Goal: Transaction & Acquisition: Purchase product/service

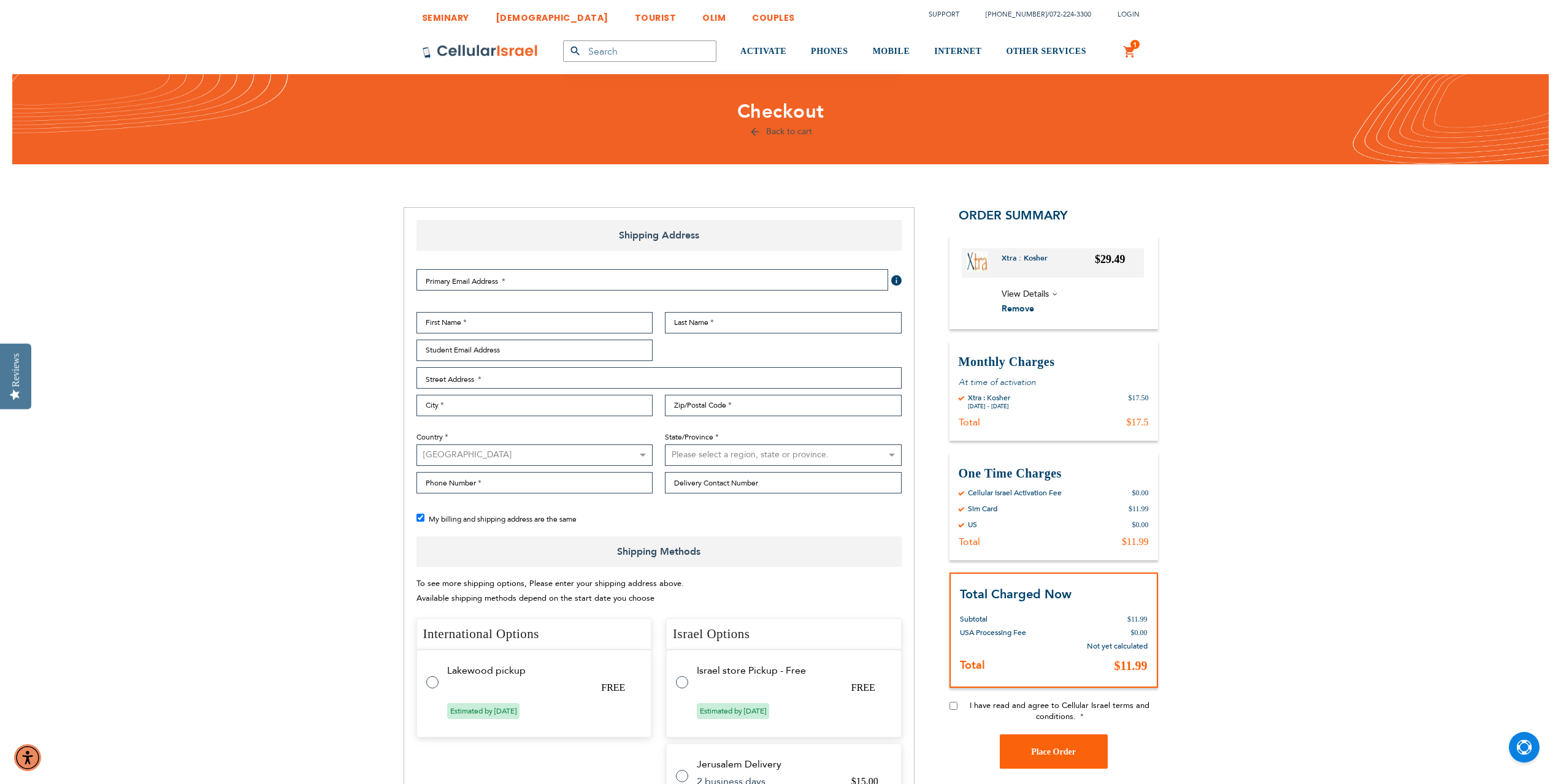
select select "US"
click at [447, 278] on input "Email Address" at bounding box center [652, 280] width 472 height 21
click at [897, 284] on span at bounding box center [896, 280] width 11 height 11
click at [875, 283] on input "Email Address" at bounding box center [652, 280] width 472 height 21
type input "[EMAIL_ADDRESS][DOMAIN_NAME]"
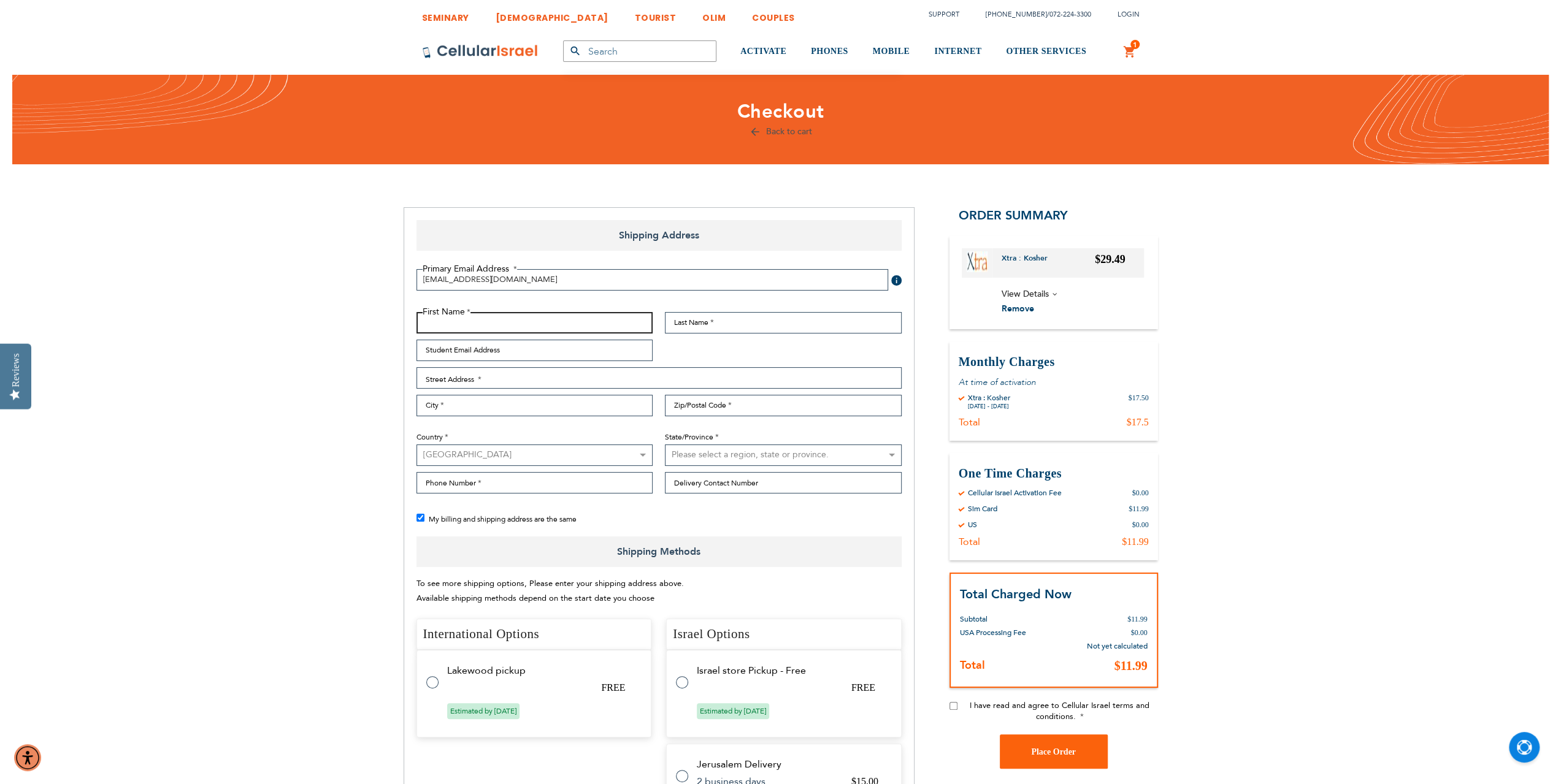
click at [489, 323] on input "First Name" at bounding box center [535, 323] width 237 height 21
type input "[PERSON_NAME]"
type input "Stekel"
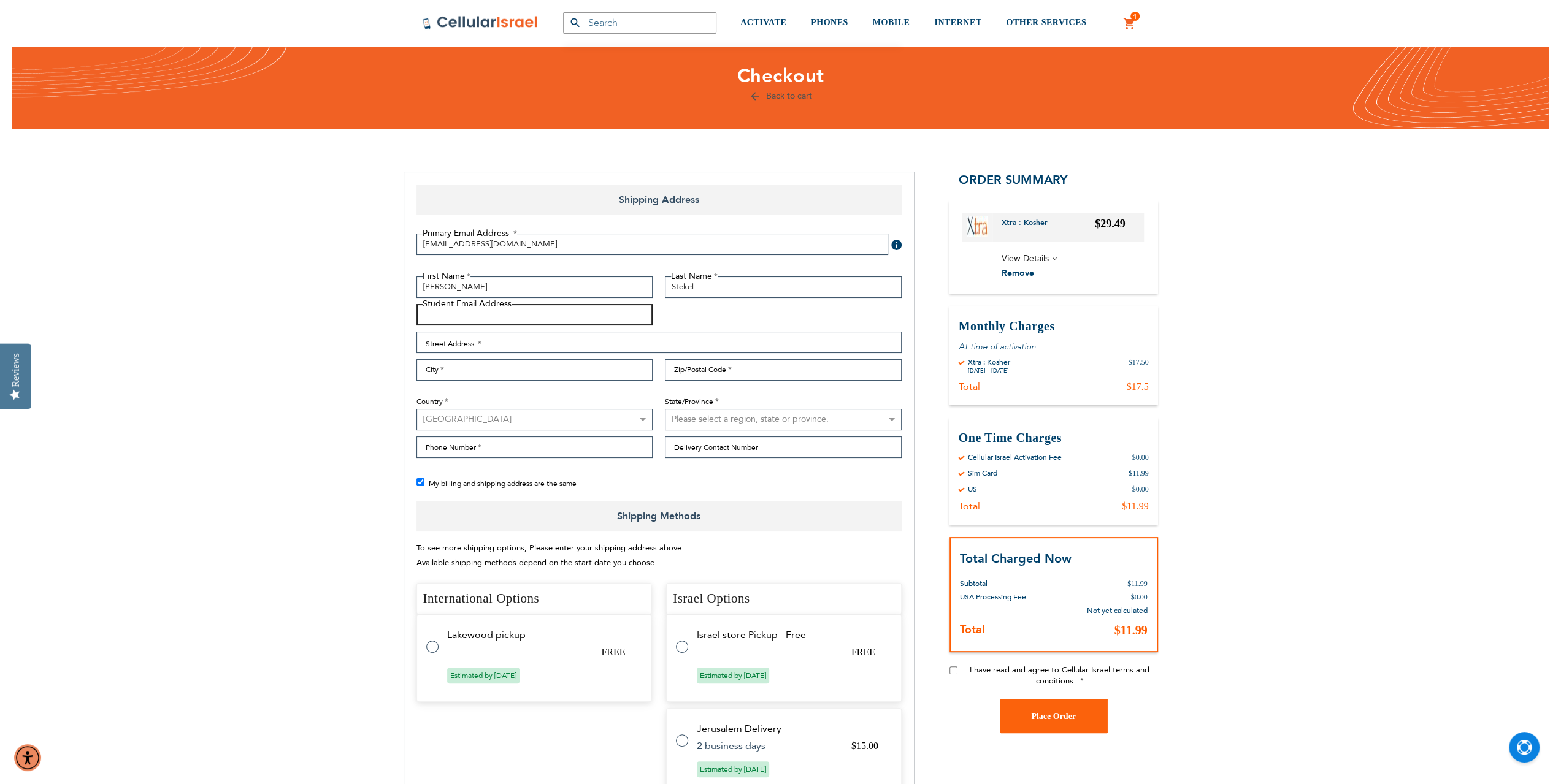
scroll to position [123, 0]
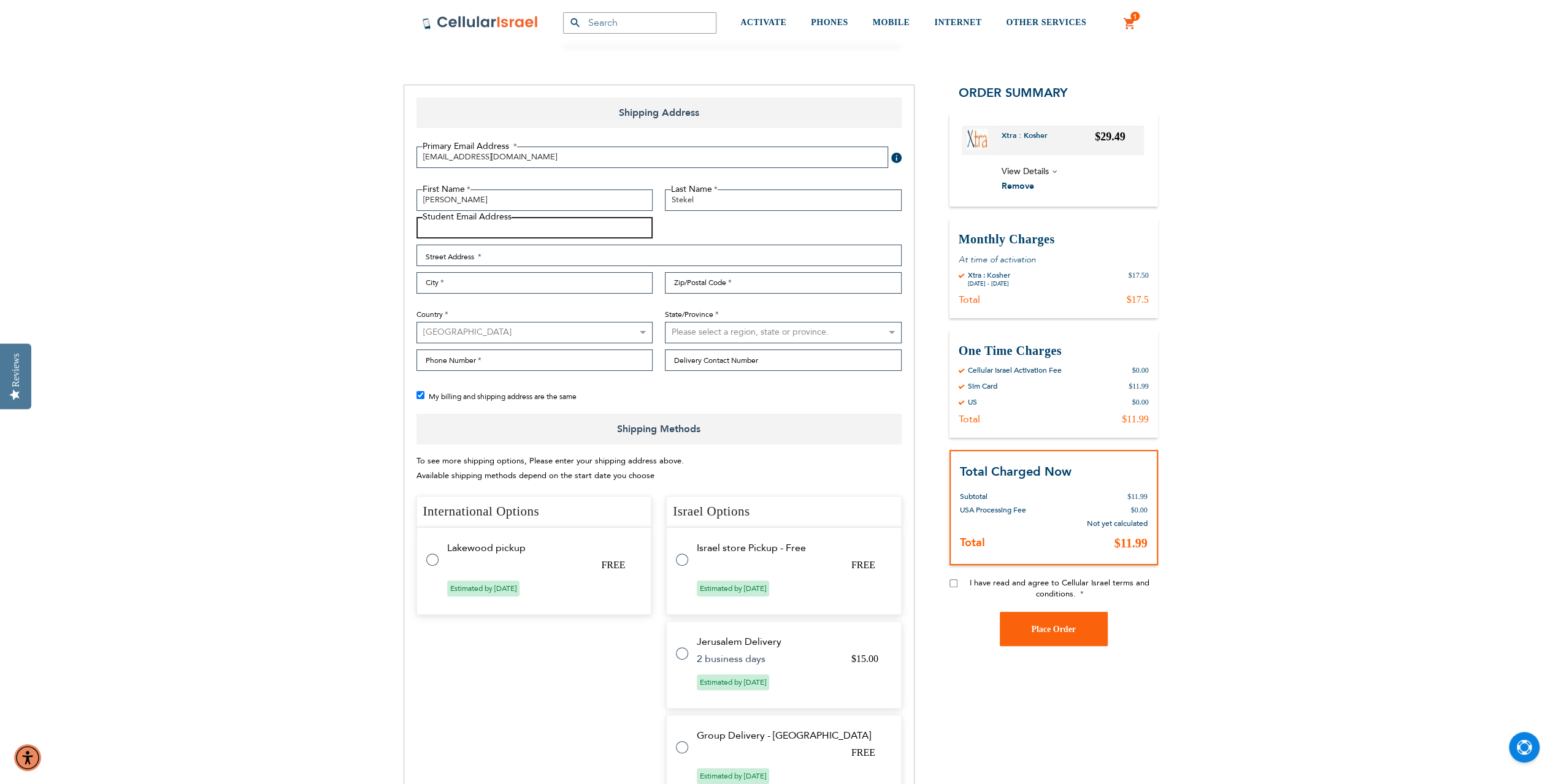
click at [462, 226] on input "Student Email Address" at bounding box center [535, 228] width 237 height 21
click at [459, 255] on input "Street Address: Line 1" at bounding box center [659, 255] width 485 height 21
type input "34 Skylark Dr"
type input "[EMAIL_ADDRESS][DOMAIN_NAME]"
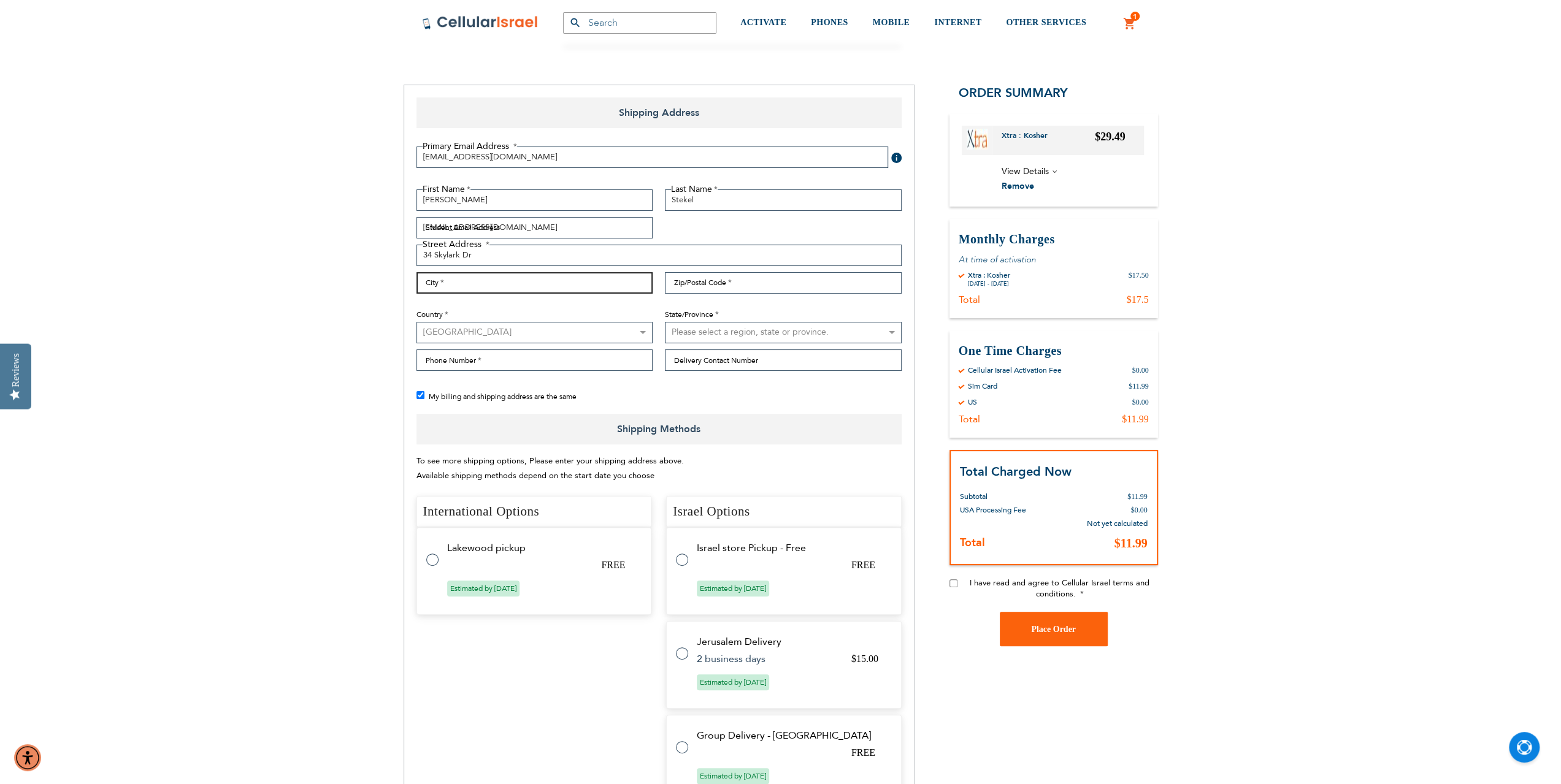
type input "[GEOGRAPHIC_DATA]"
type input "10977"
select select "43"
type input "8458215792"
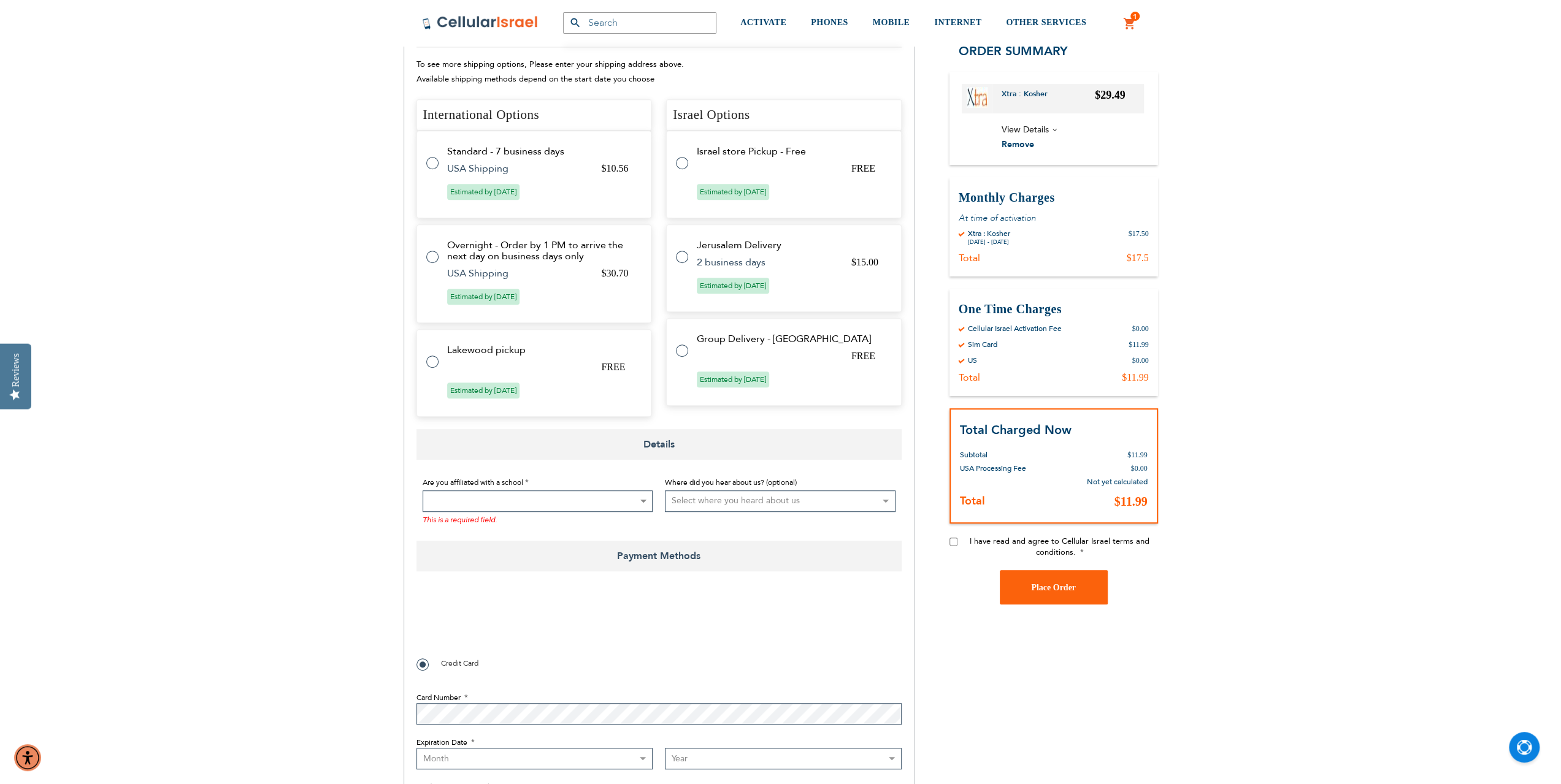
scroll to position [552, 0]
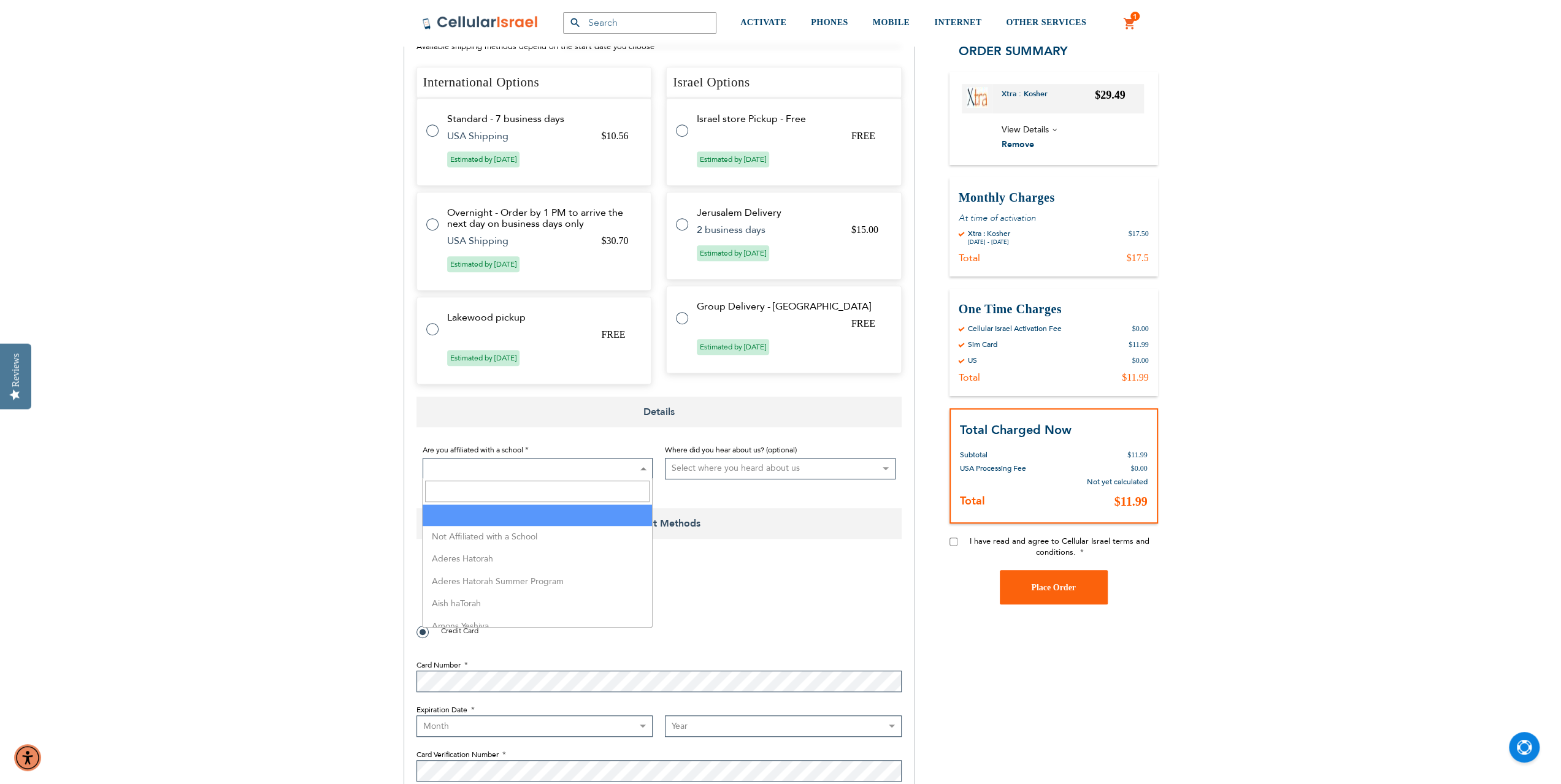
click at [449, 462] on span at bounding box center [538, 469] width 231 height 21
click at [453, 491] on input "Search" at bounding box center [537, 491] width 225 height 21
type input "kin"
select select "73"
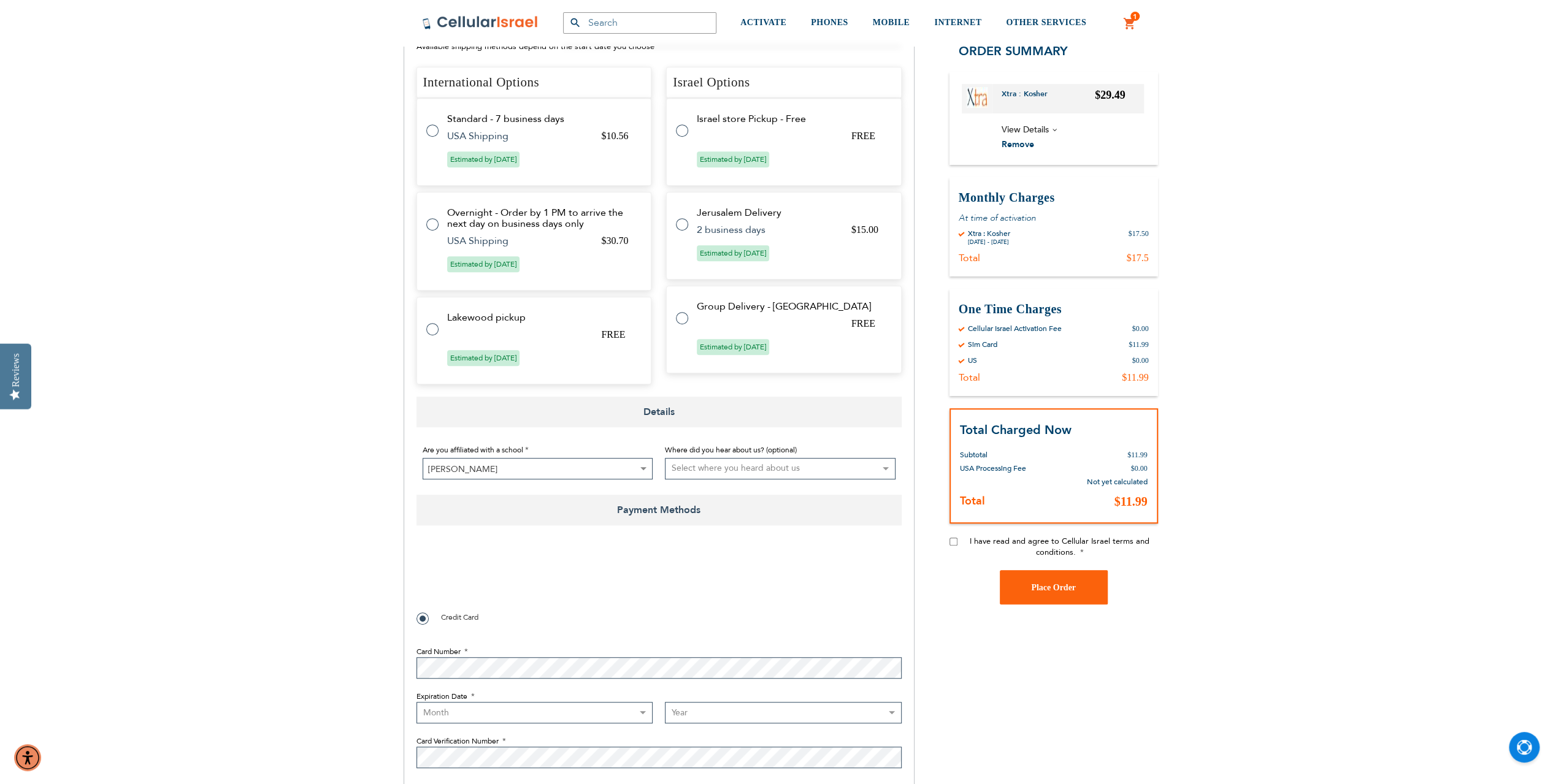
click at [775, 471] on select "Select where you heard about us Existing Customer Friend Other School/Group BP …" at bounding box center [780, 469] width 231 height 21
select select "4"
click at [665, 458] on select "Select where you heard about us Existing Customer Friend Other School/Group BP …" at bounding box center [780, 469] width 231 height 21
checkbox input "true"
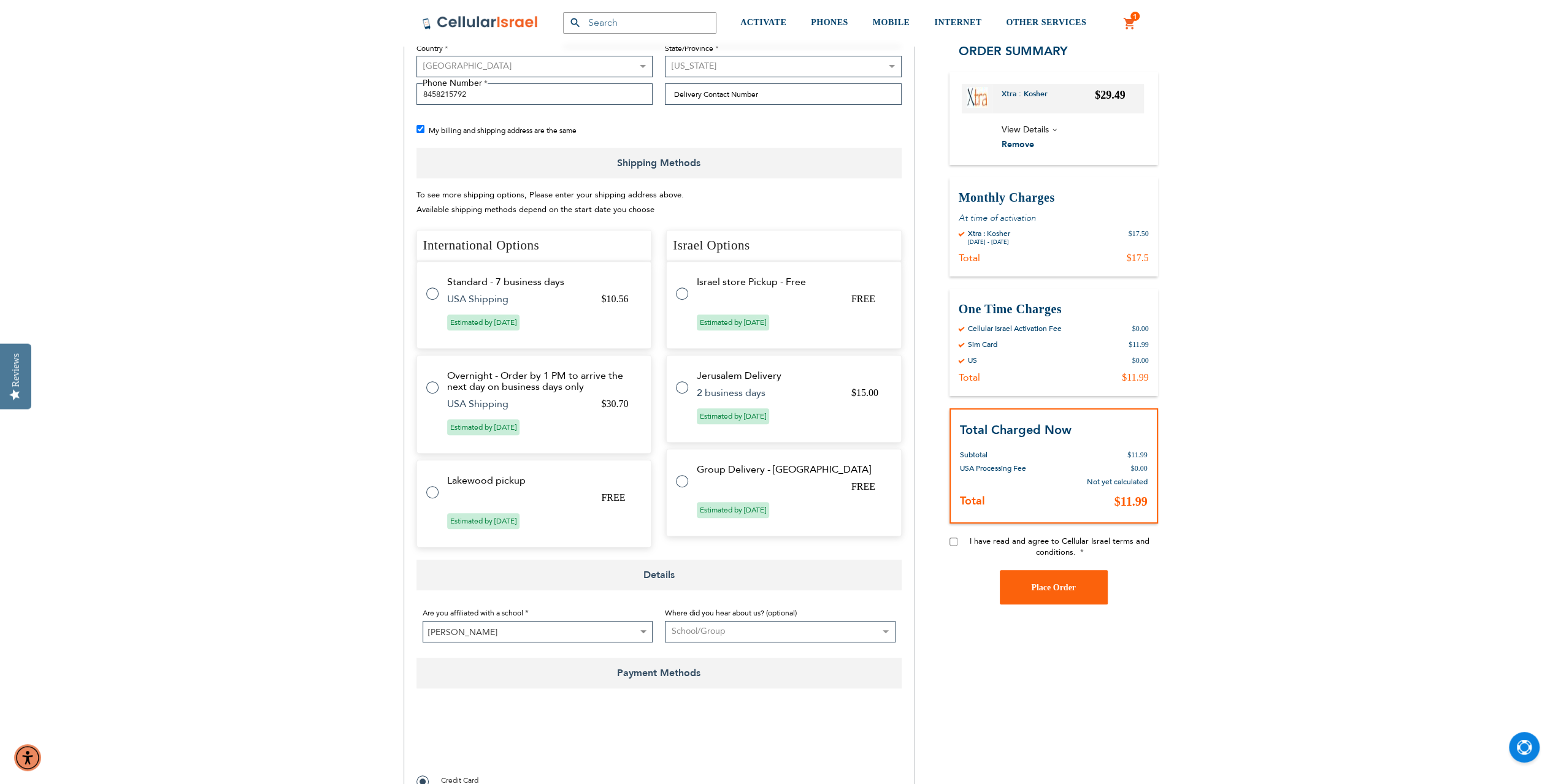
scroll to position [368, 0]
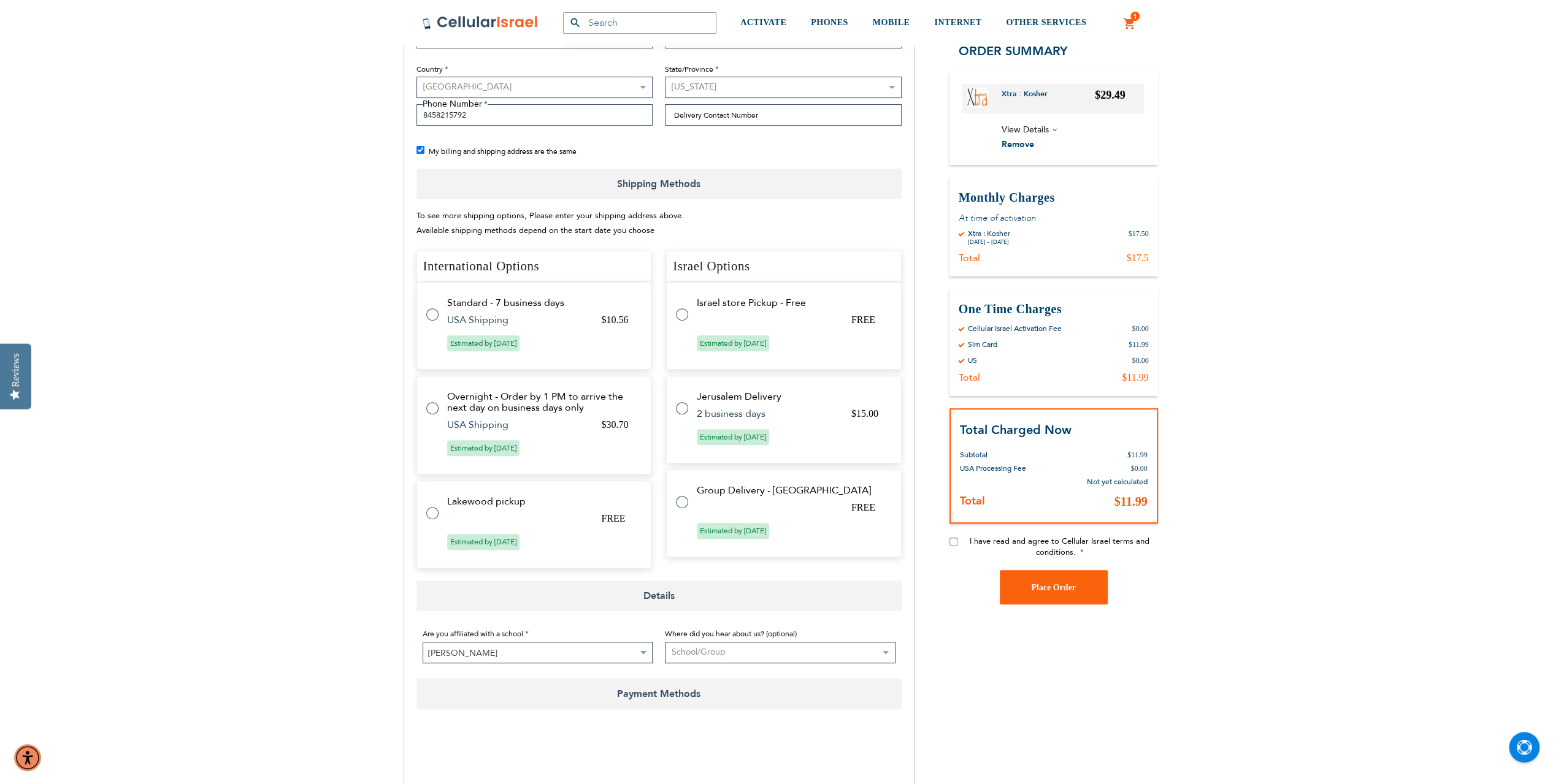
click at [705, 343] on span "Estimated by [DATE]" at bounding box center [733, 343] width 73 height 16
radio input "true"
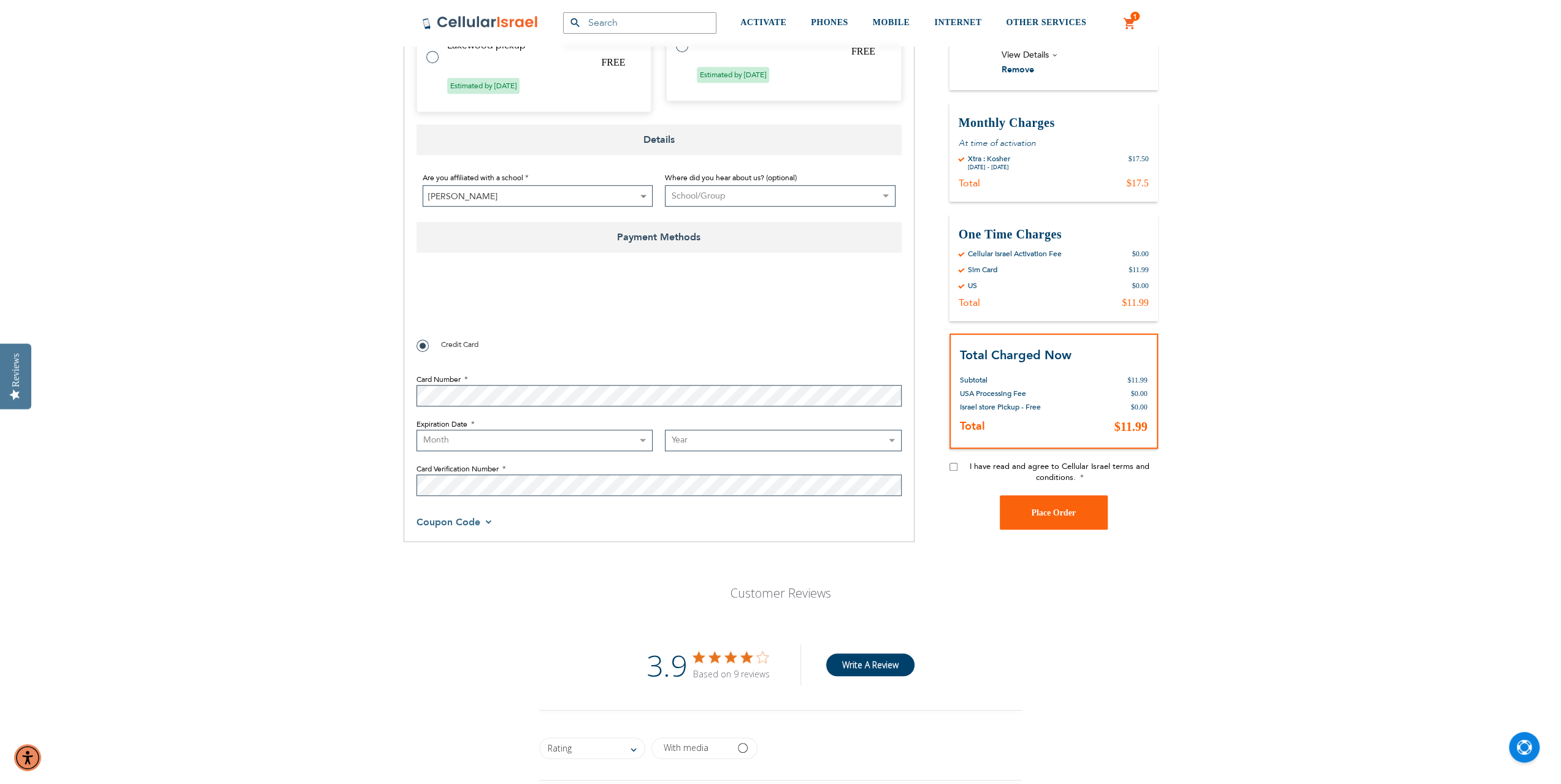
scroll to position [981, 0]
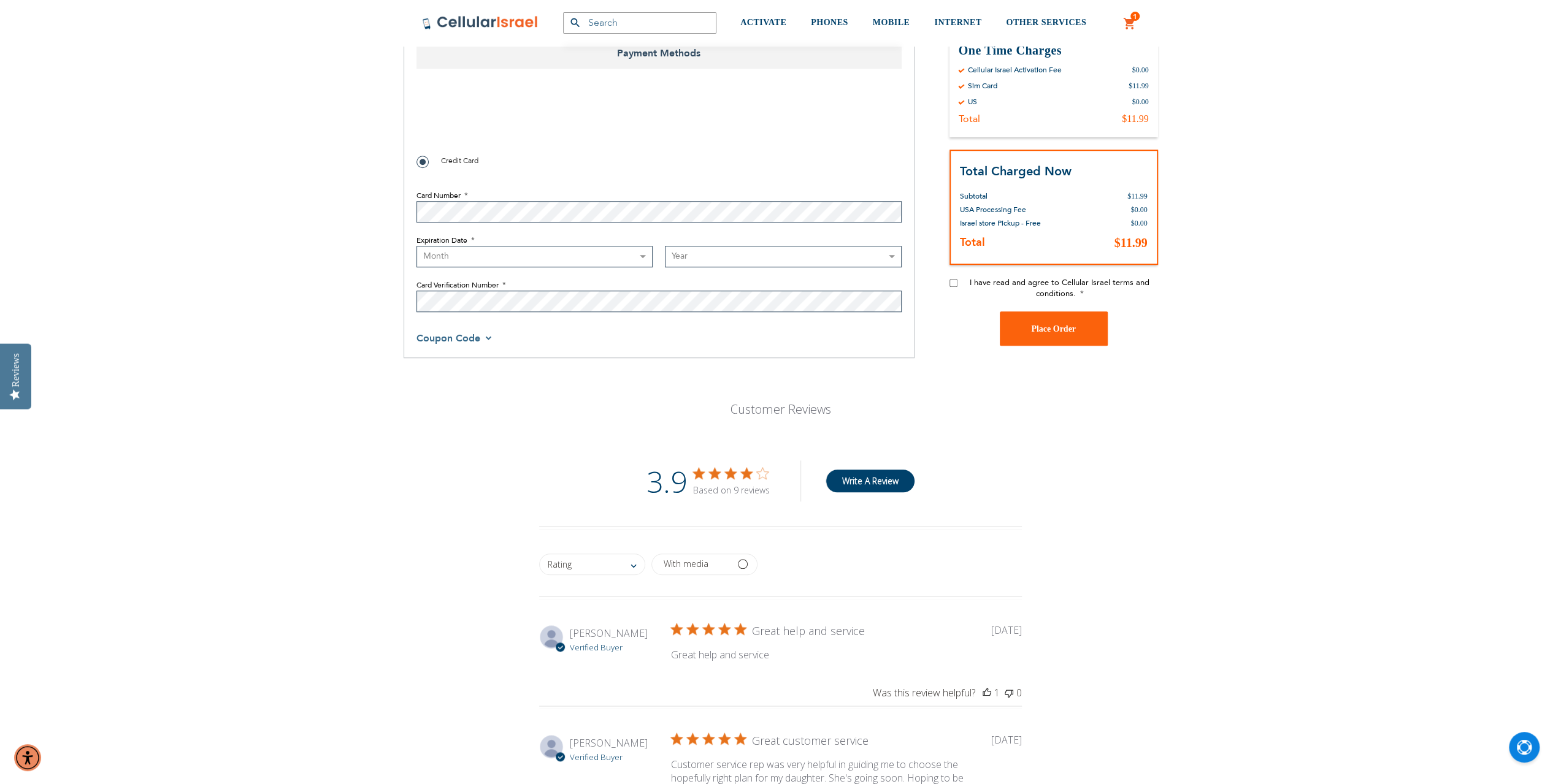
select select "8"
select select "2029"
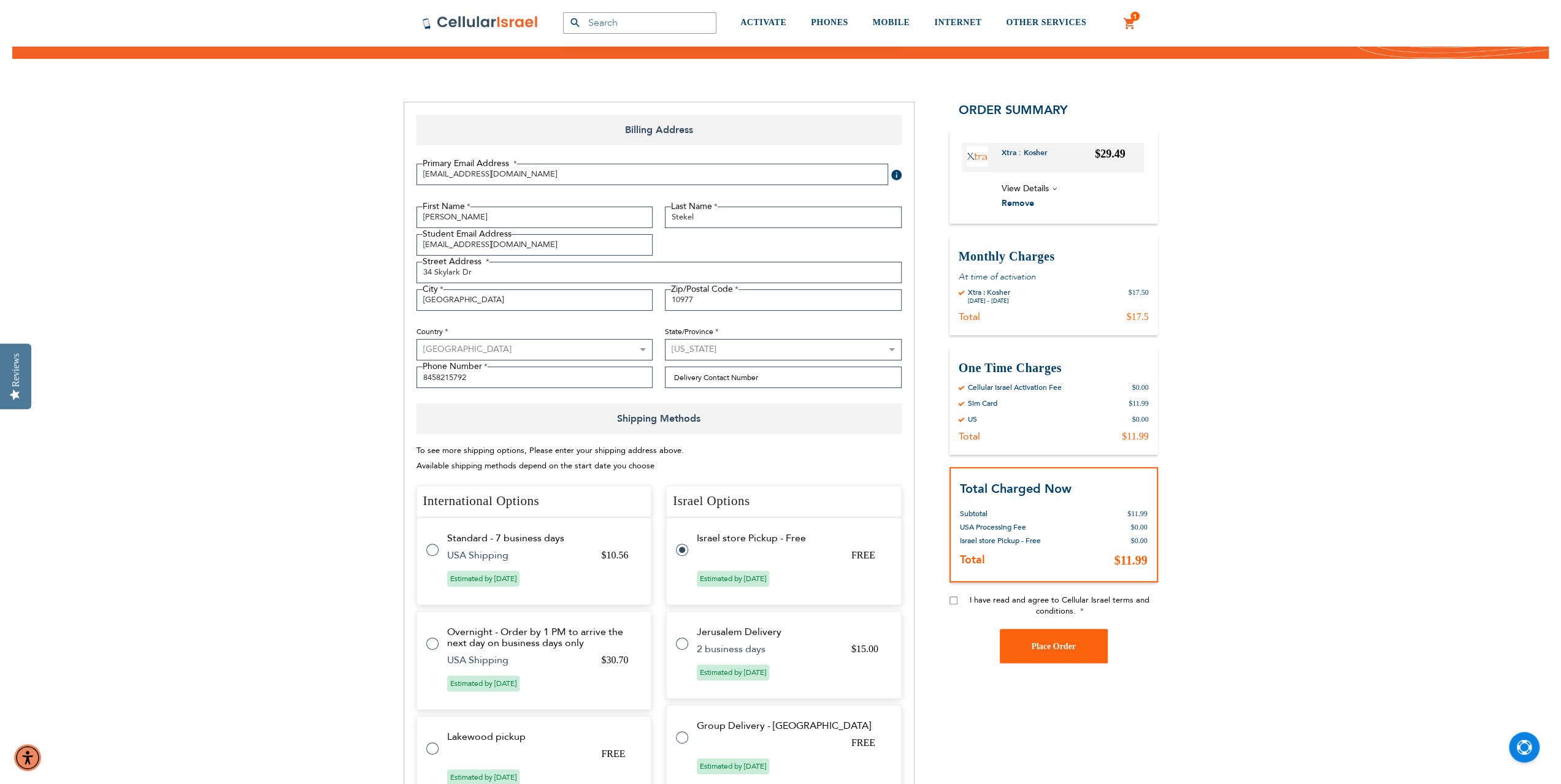
scroll to position [0, 0]
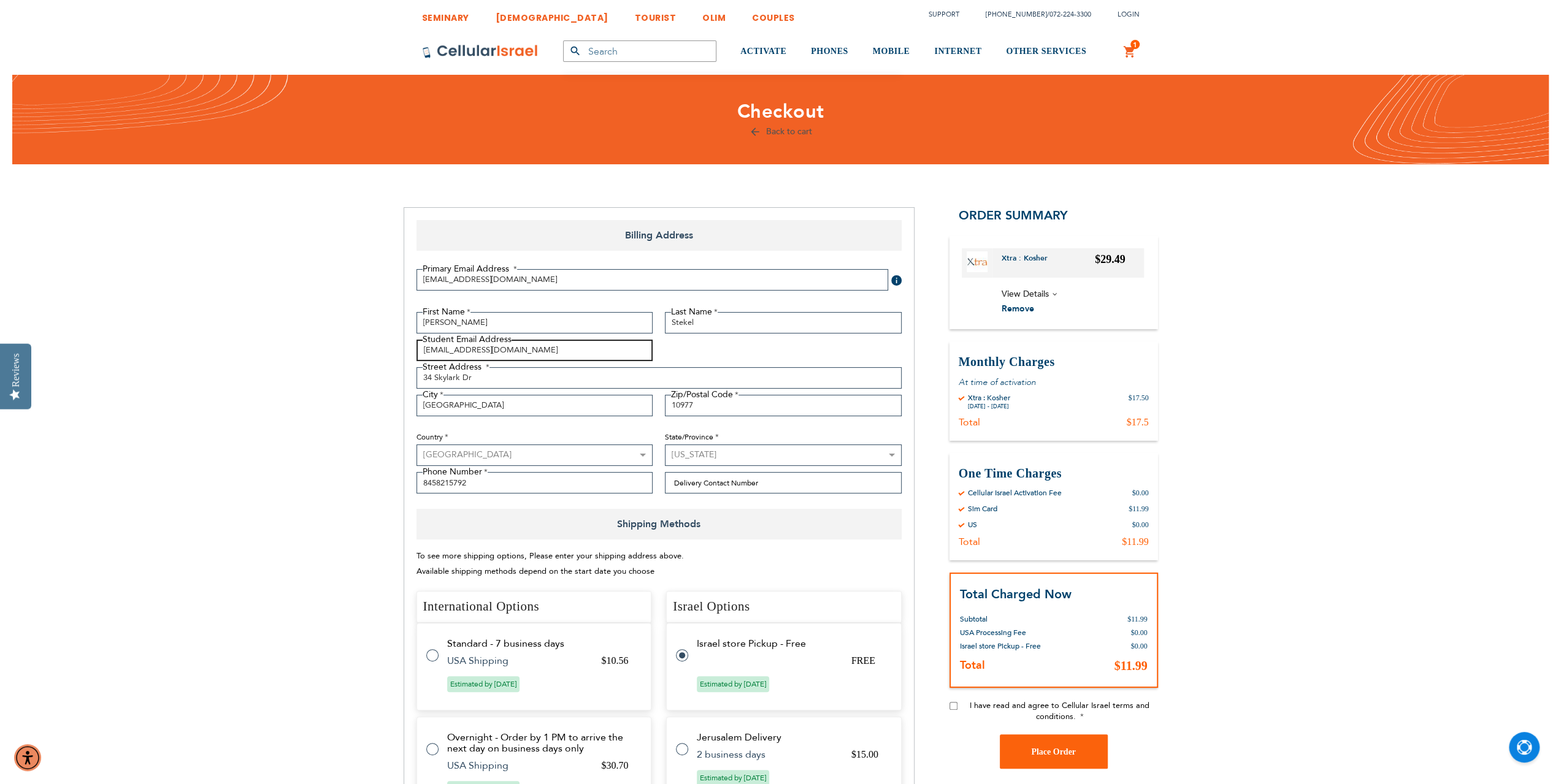
click at [537, 348] on input "[EMAIL_ADDRESS][DOMAIN_NAME]" at bounding box center [535, 350] width 237 height 21
drag, startPoint x: 537, startPoint y: 348, endPoint x: 318, endPoint y: 334, distance: 219.4
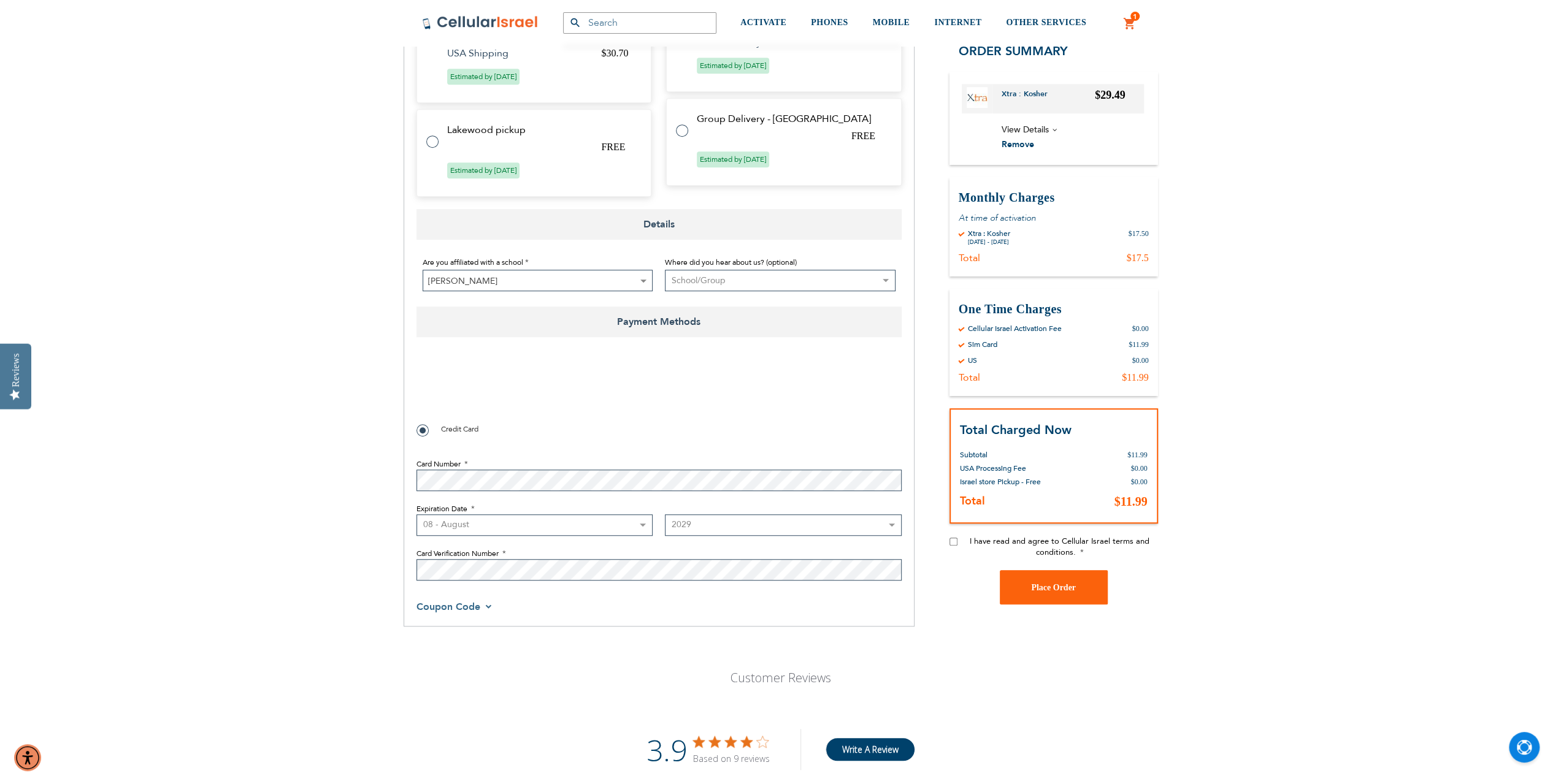
checkbox input "true"
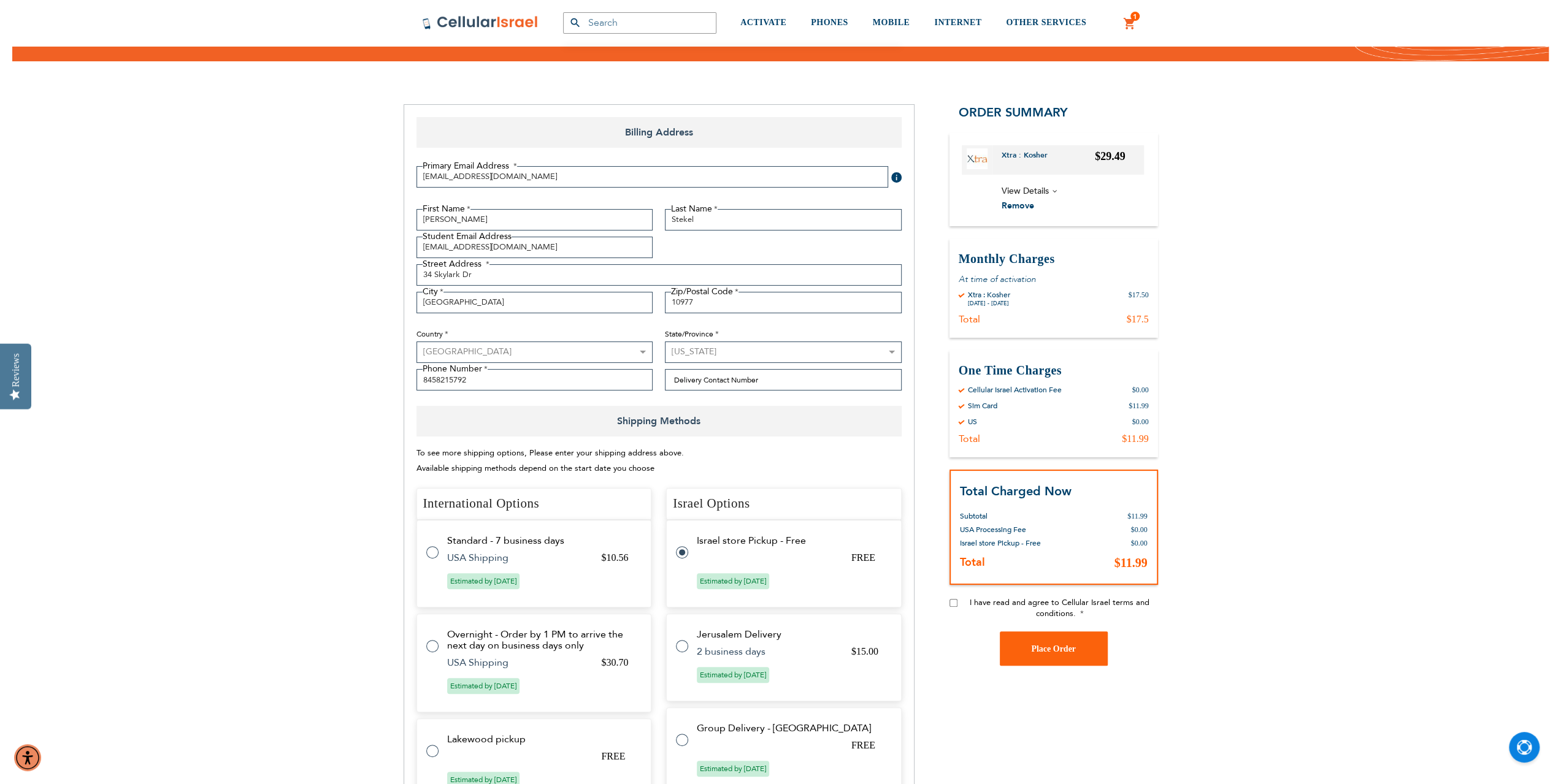
scroll to position [99, 0]
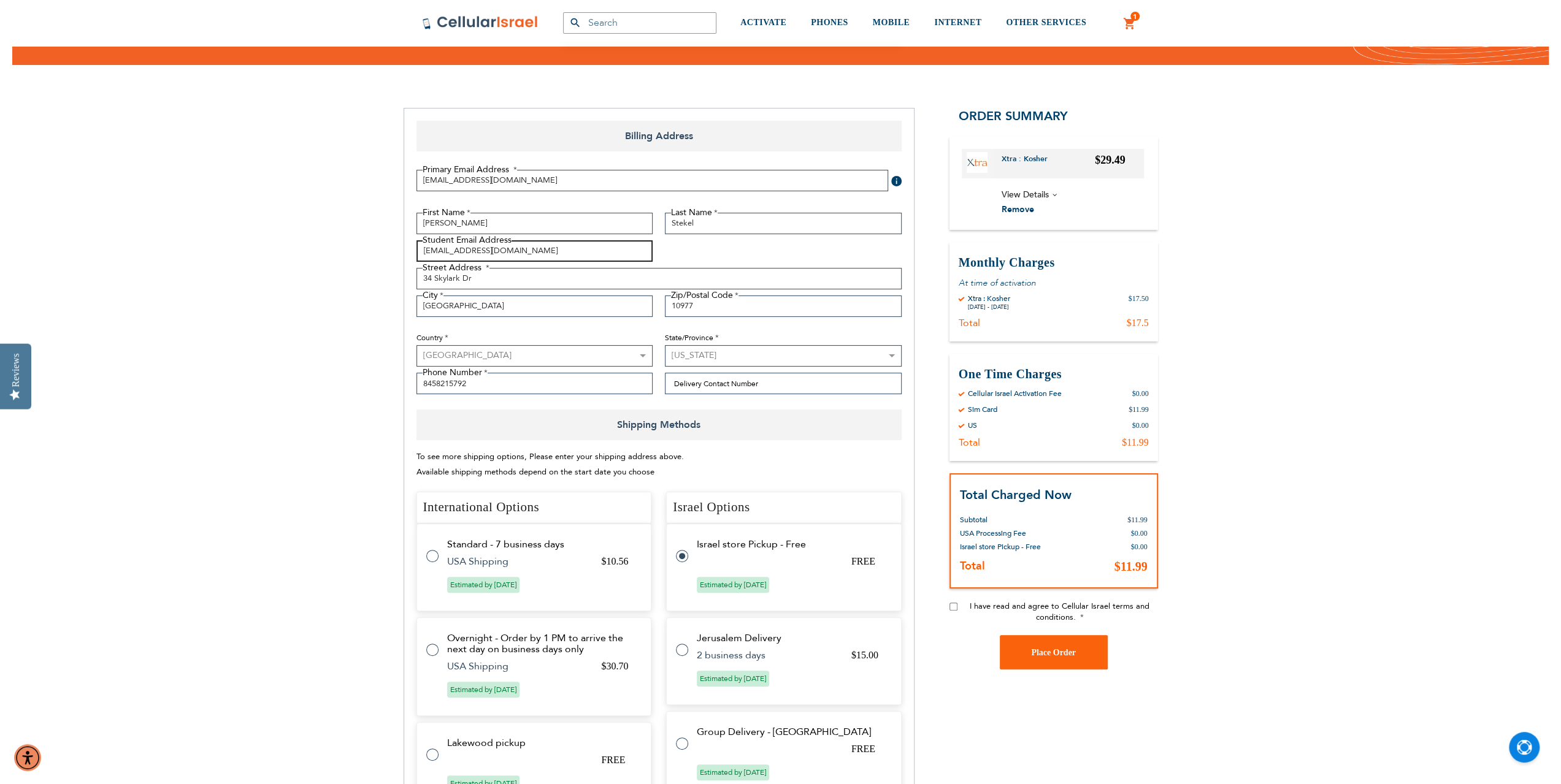
type input "[EMAIL_ADDRESS][DOMAIN_NAME]"
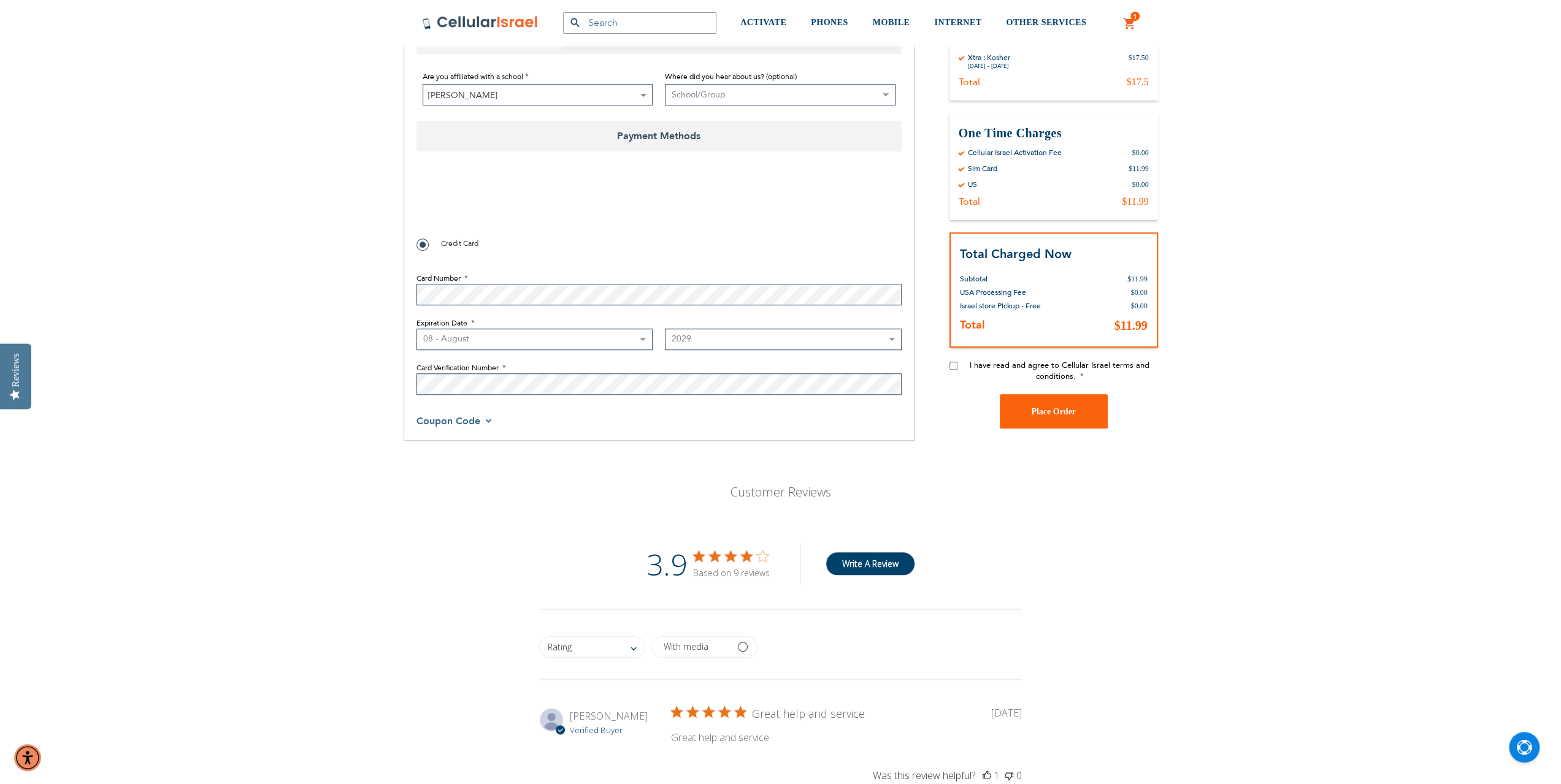
scroll to position [897, 0]
click at [487, 423] on span "Coupon Code" at bounding box center [455, 423] width 76 height 14
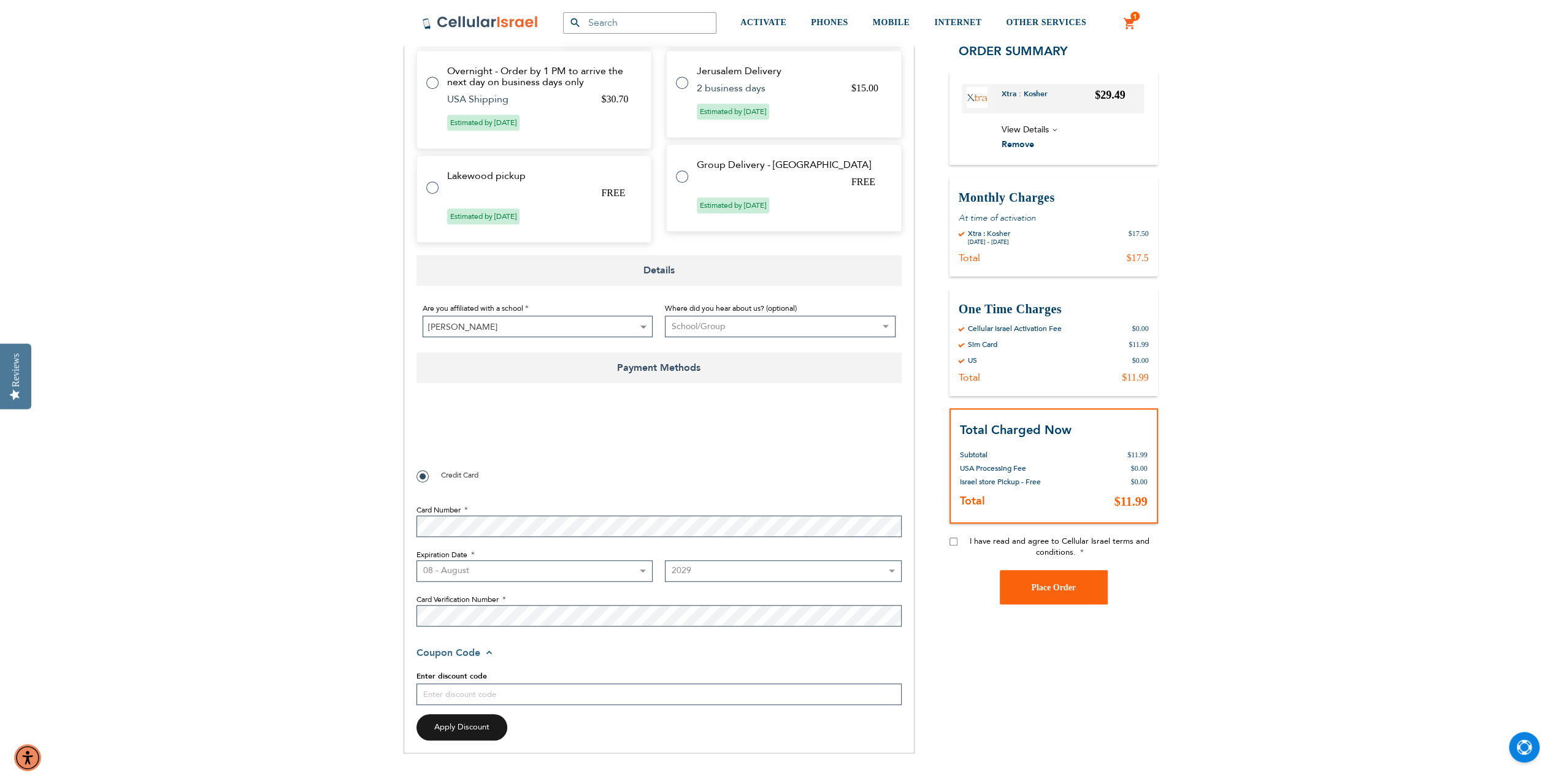
scroll to position [675, 0]
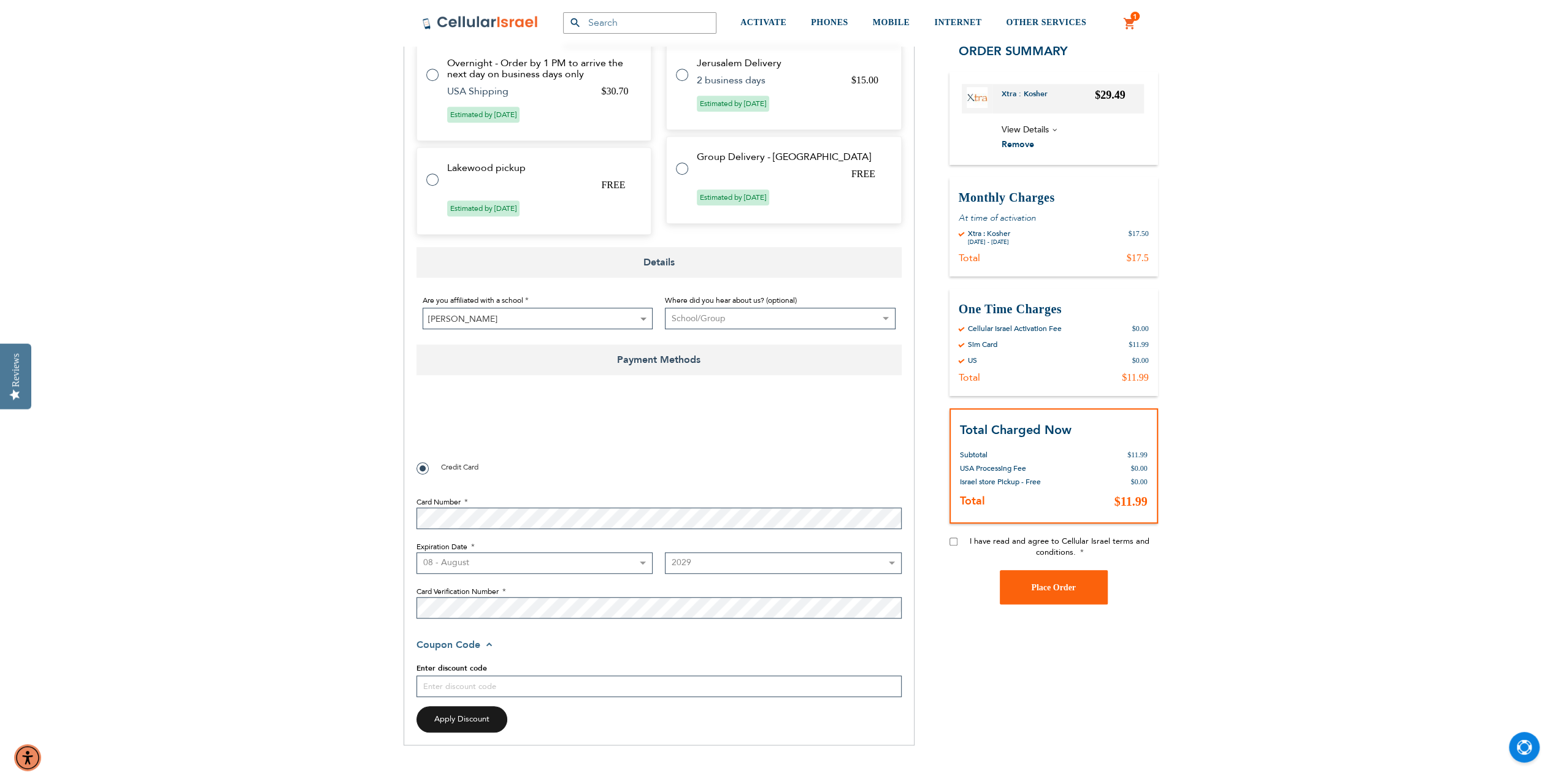
checkbox input "true"
click at [952, 544] on input "I have read and agree to Cellular Israel terms and conditions." at bounding box center [953, 542] width 8 height 8
checkbox input "true"
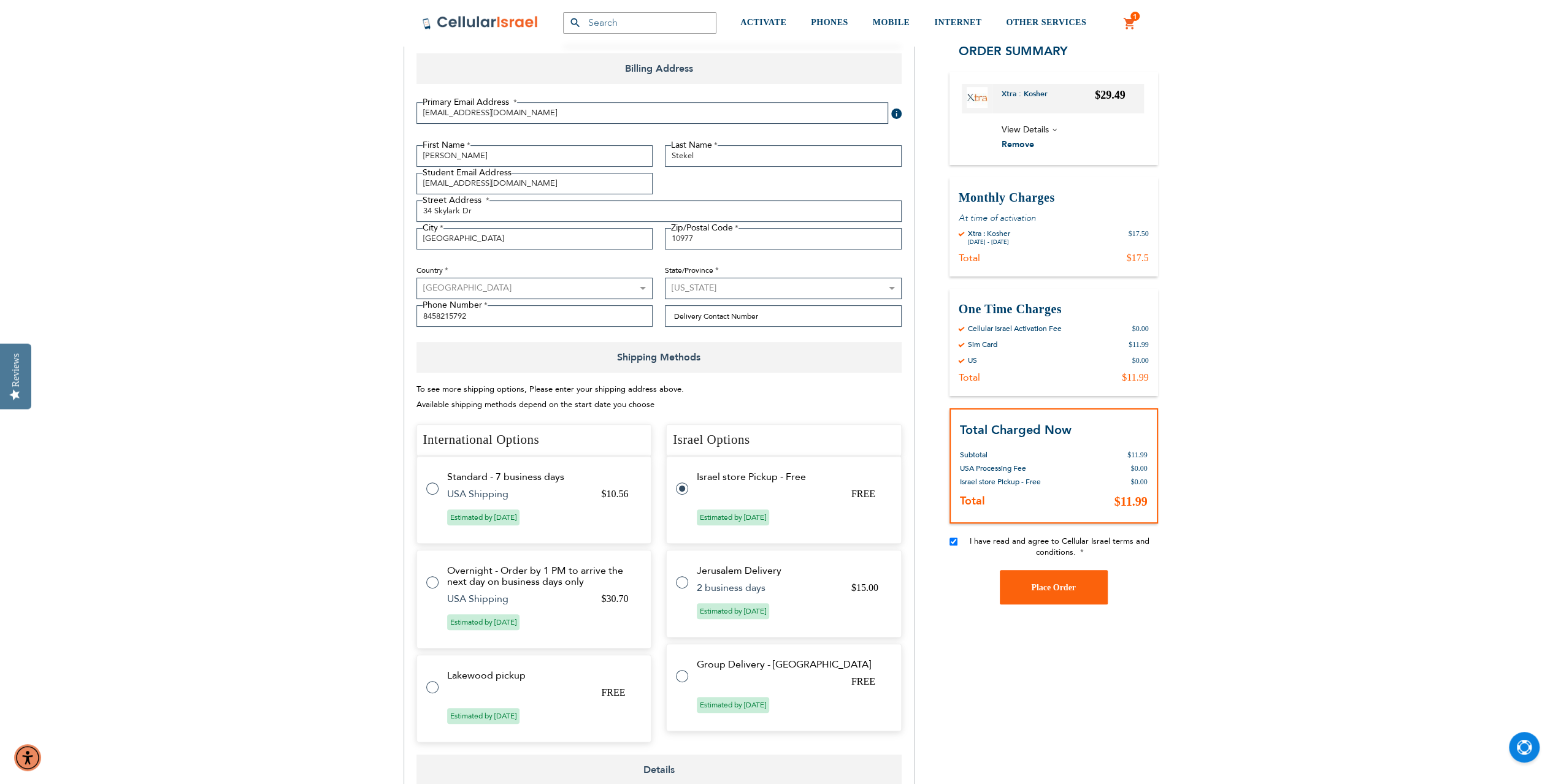
scroll to position [184, 0]
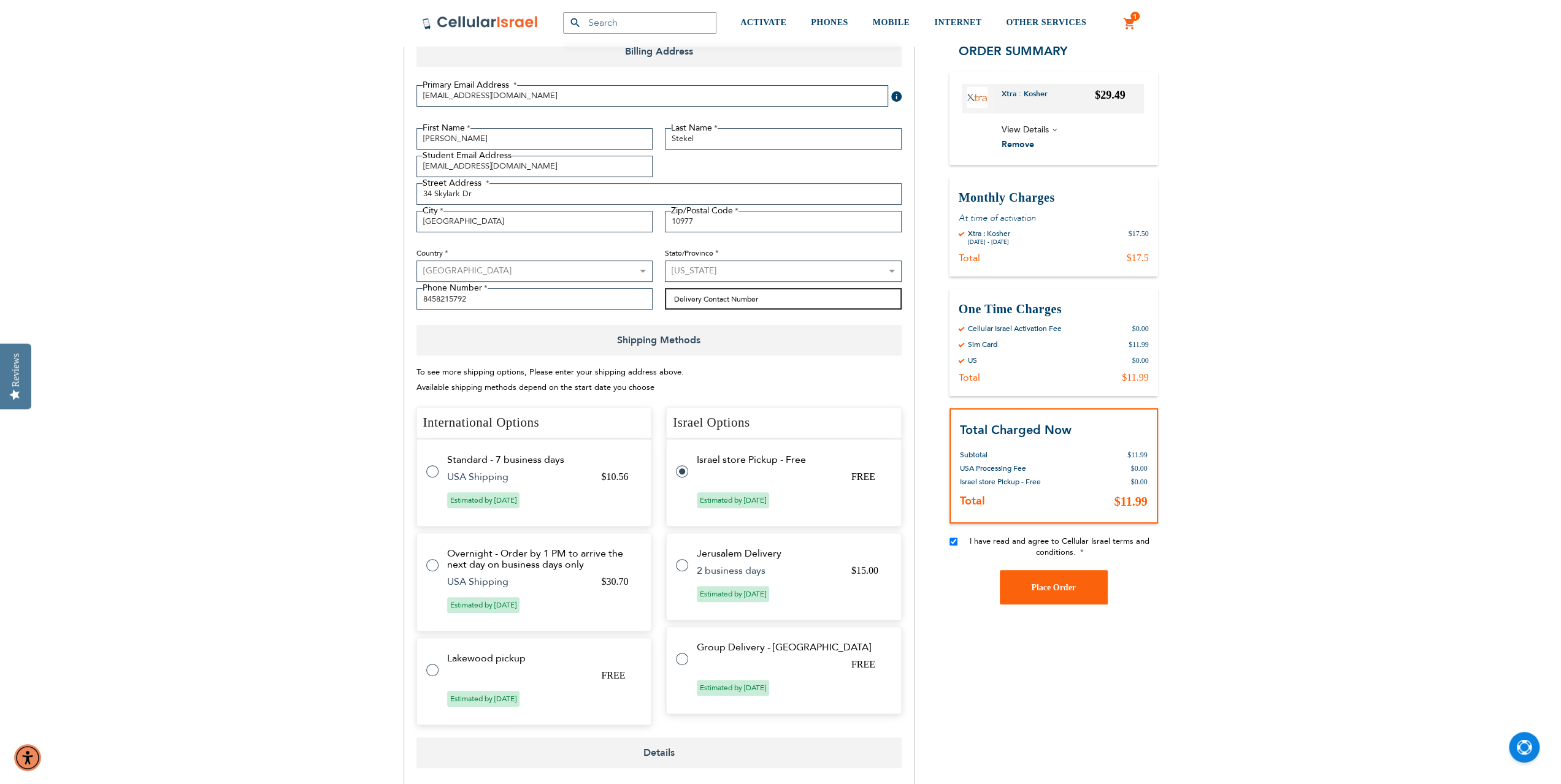
click at [764, 299] on input "Delivery Contact Number" at bounding box center [783, 299] width 237 height 21
type input "8458215792"
click at [1056, 131] on span "View Details" at bounding box center [1073, 130] width 143 height 16
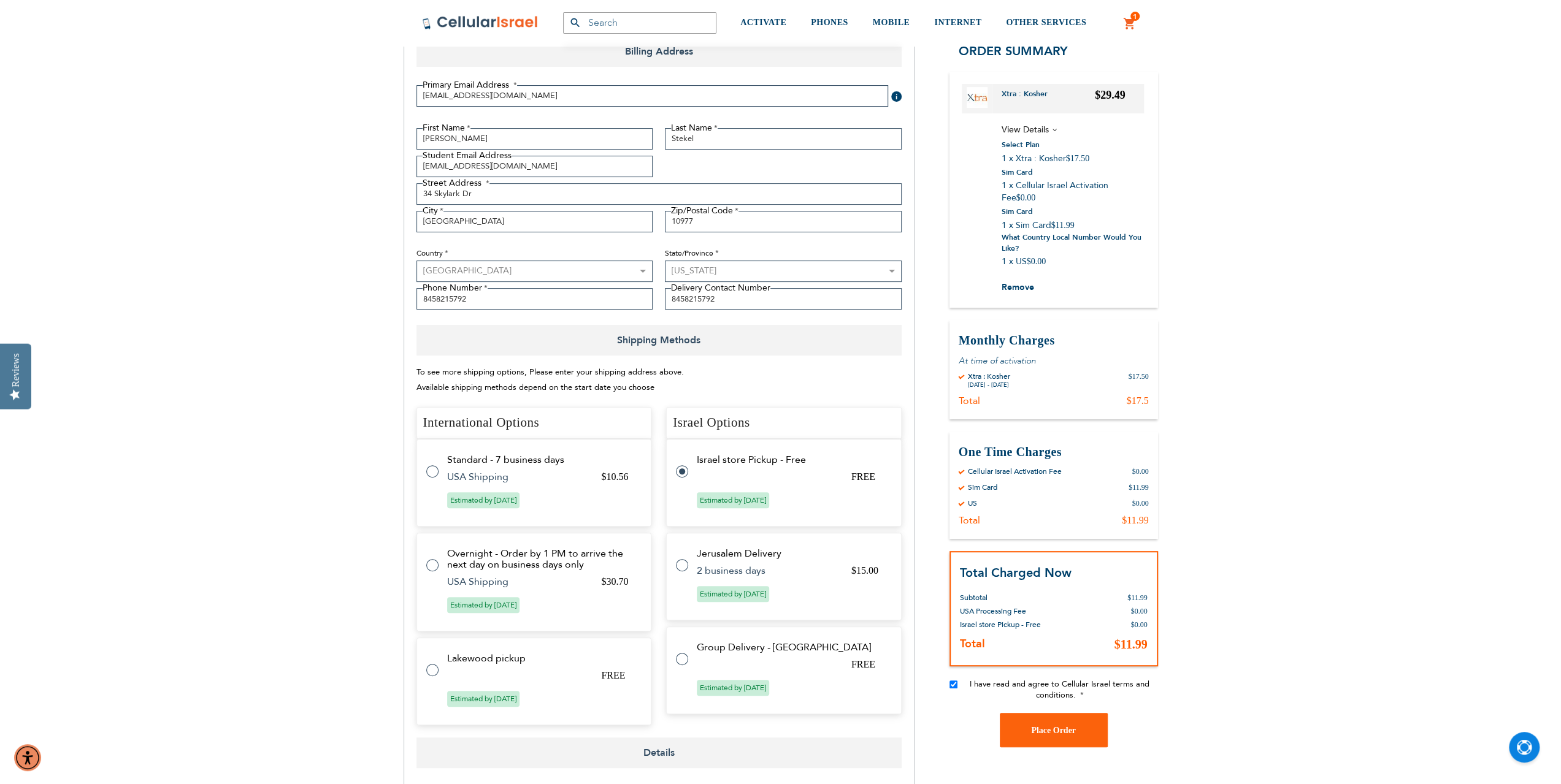
checkbox input "false"
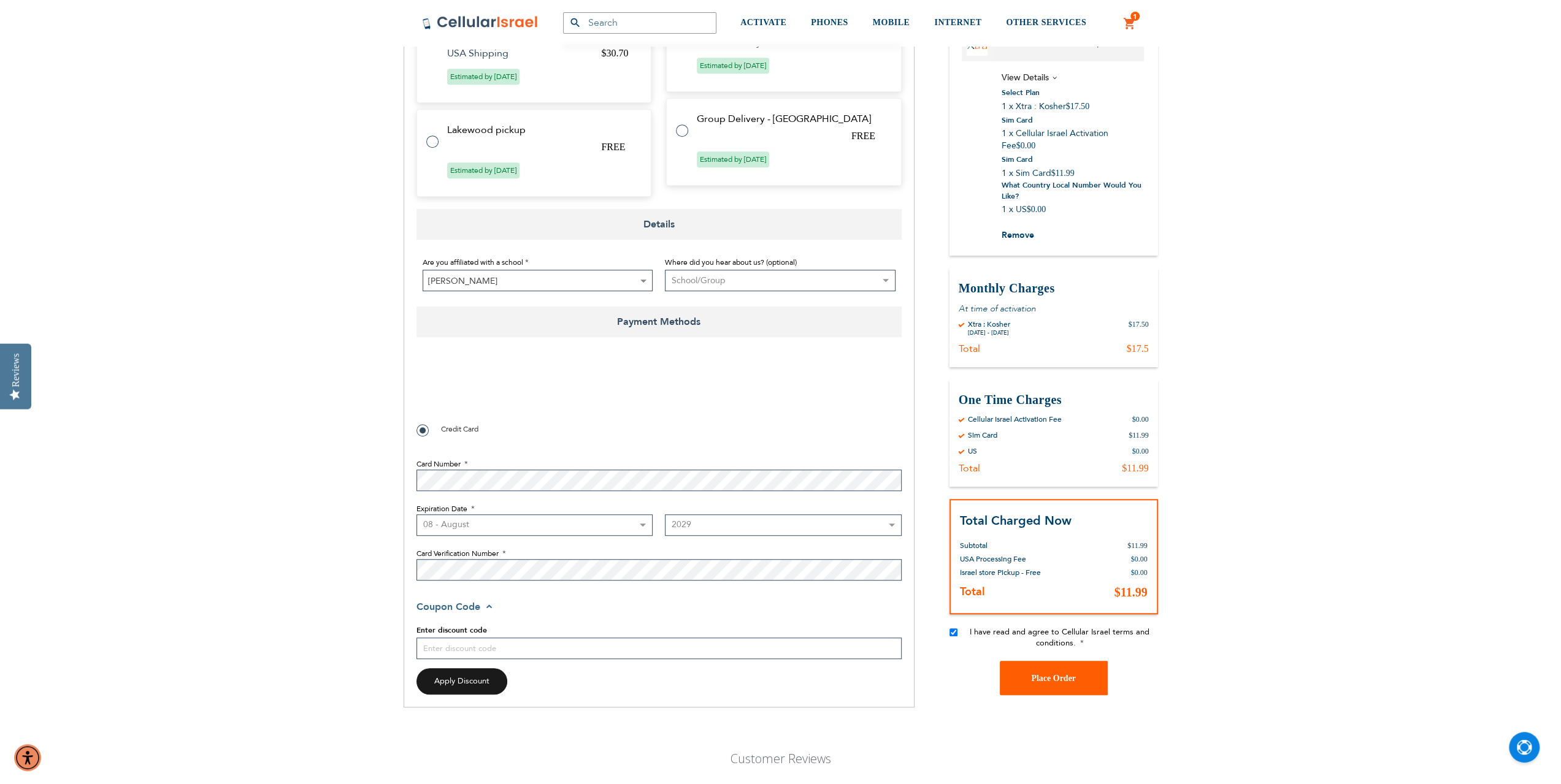
click at [1037, 676] on span "Place Order" at bounding box center [1054, 678] width 45 height 9
